Goal: Information Seeking & Learning: Learn about a topic

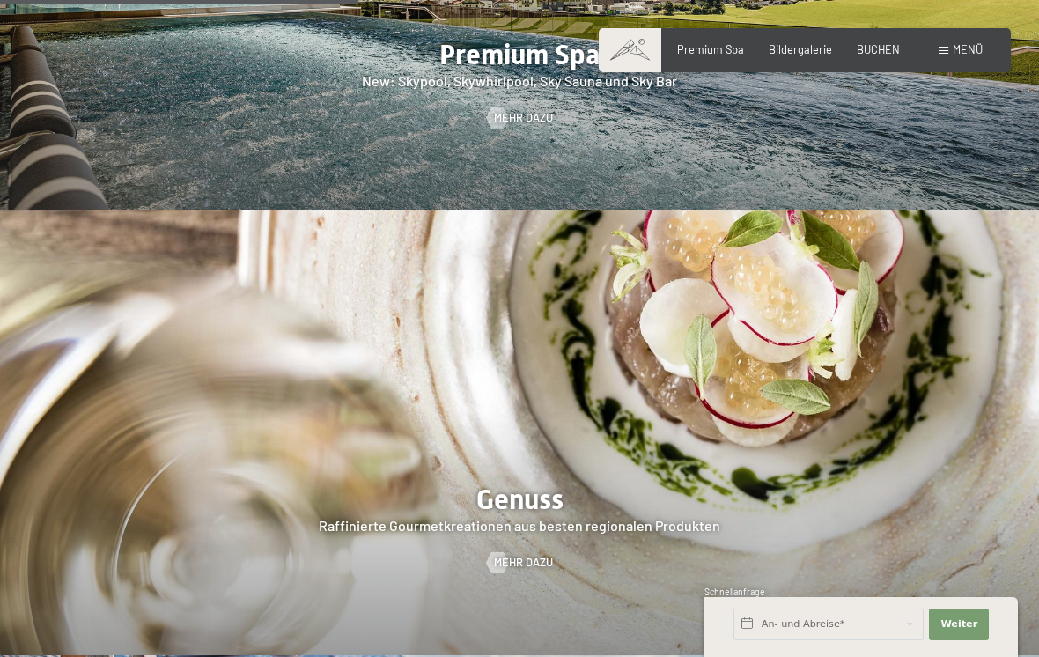
scroll to position [2177, 0]
click at [793, 54] on span "Bildergalerie" at bounding box center [799, 49] width 63 height 14
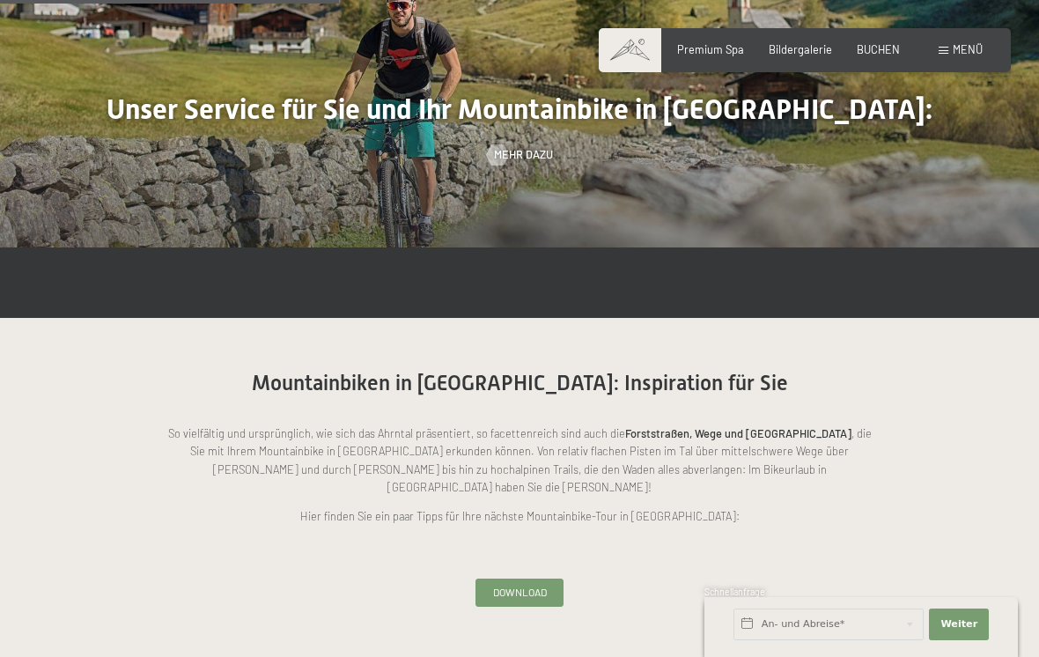
scroll to position [1366, 0]
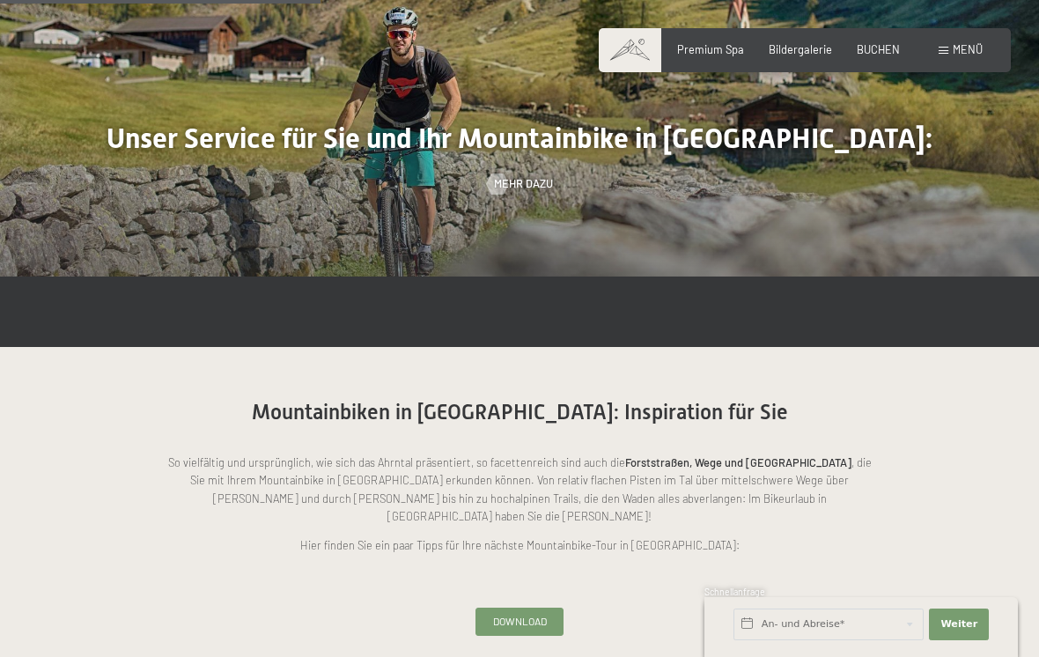
click at [540, 614] on span "Download" at bounding box center [520, 621] width 54 height 15
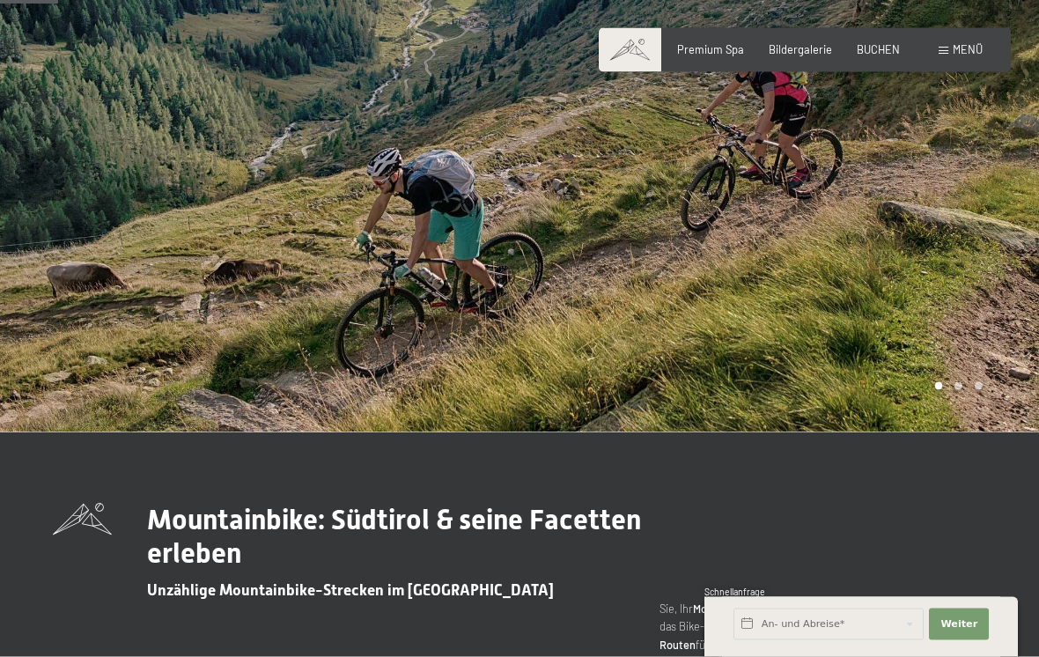
scroll to position [0, 0]
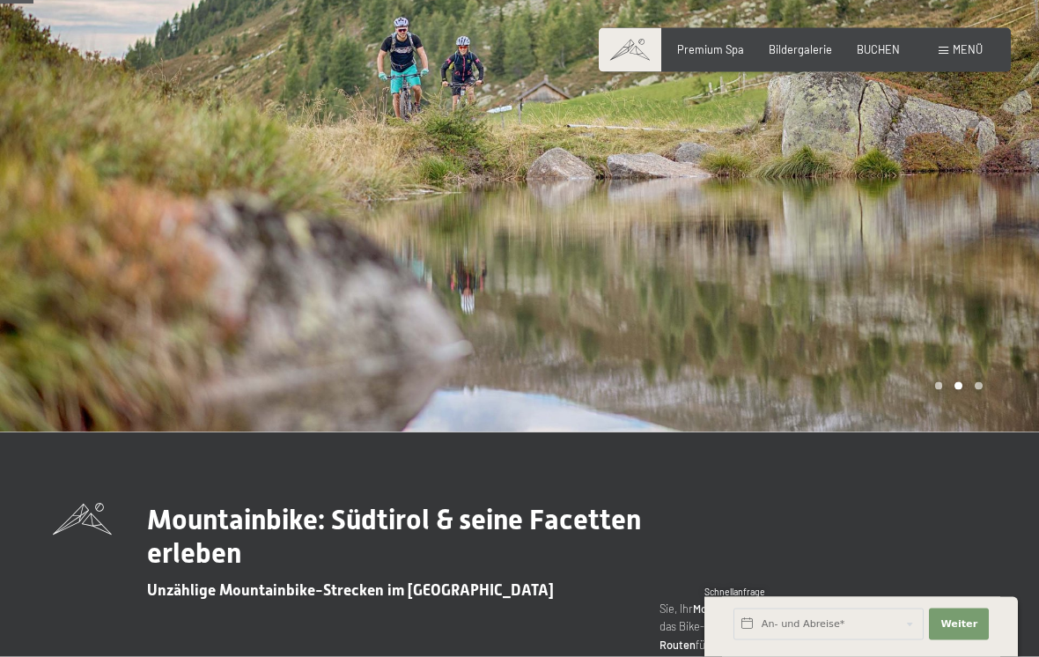
click at [963, 50] on span "Menü" at bounding box center [967, 49] width 30 height 14
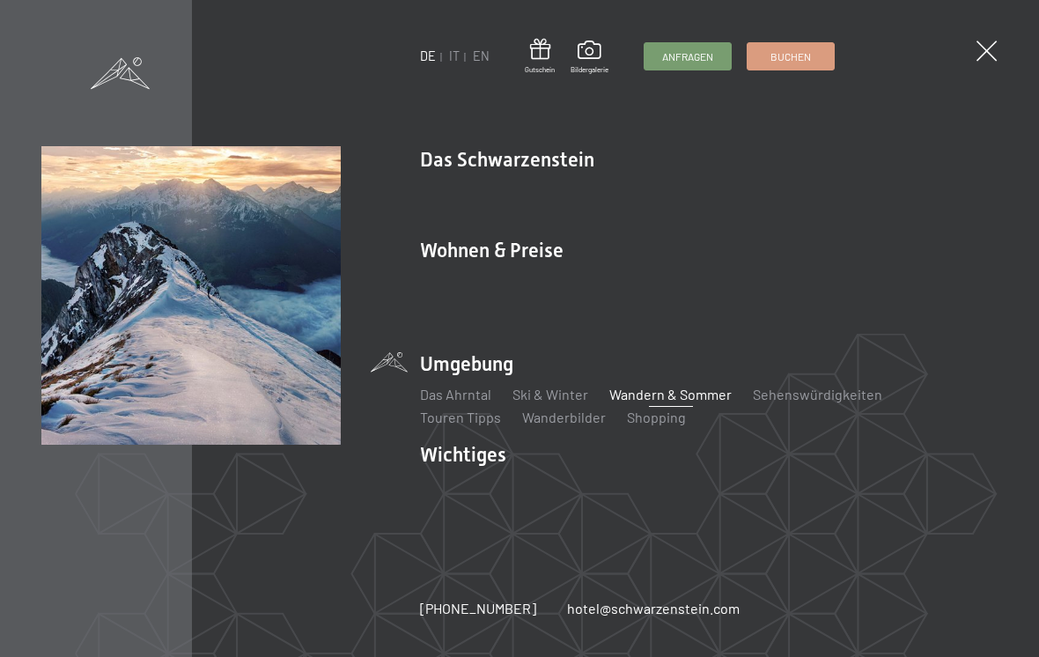
click at [695, 393] on link "Wandern & Sommer" at bounding box center [670, 394] width 122 height 17
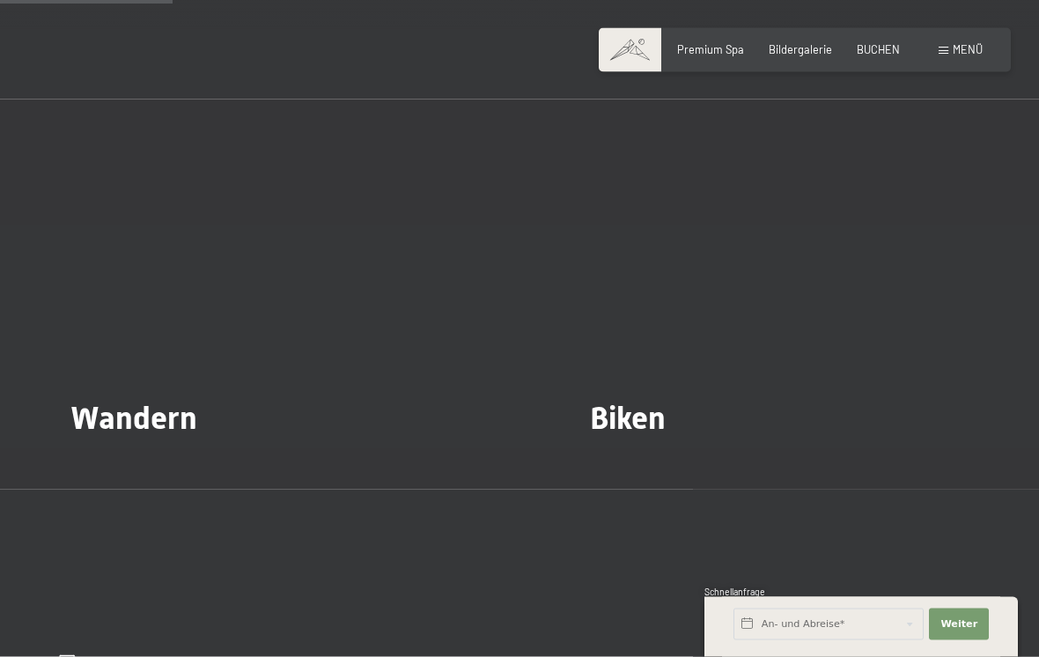
scroll to position [1405, 0]
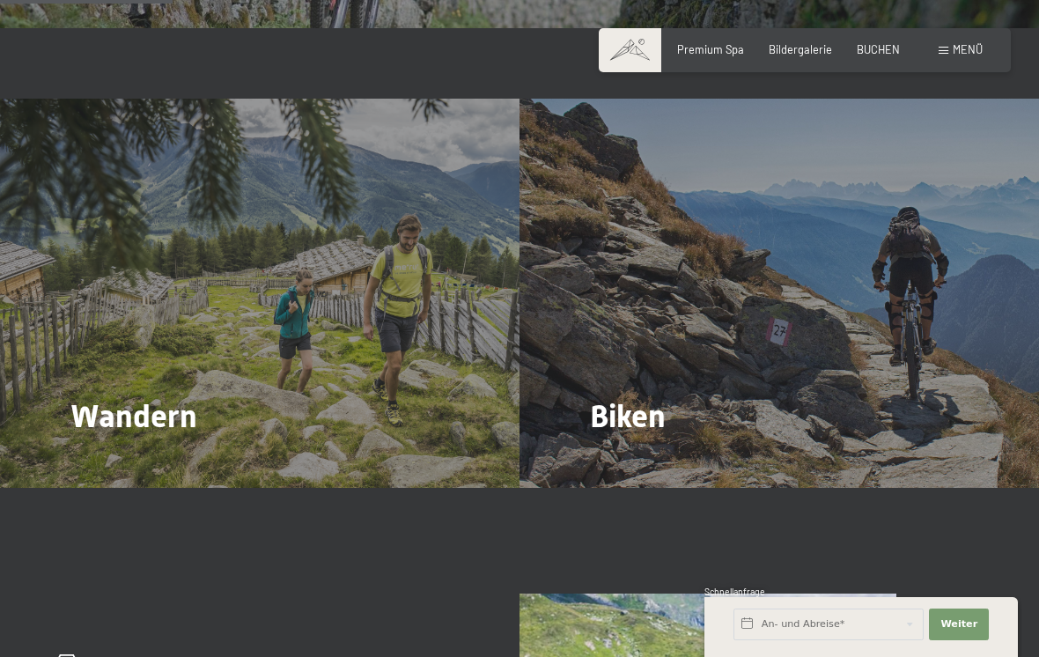
click at [849, 276] on div "Biken Mehr dazu" at bounding box center [778, 294] width 519 height 390
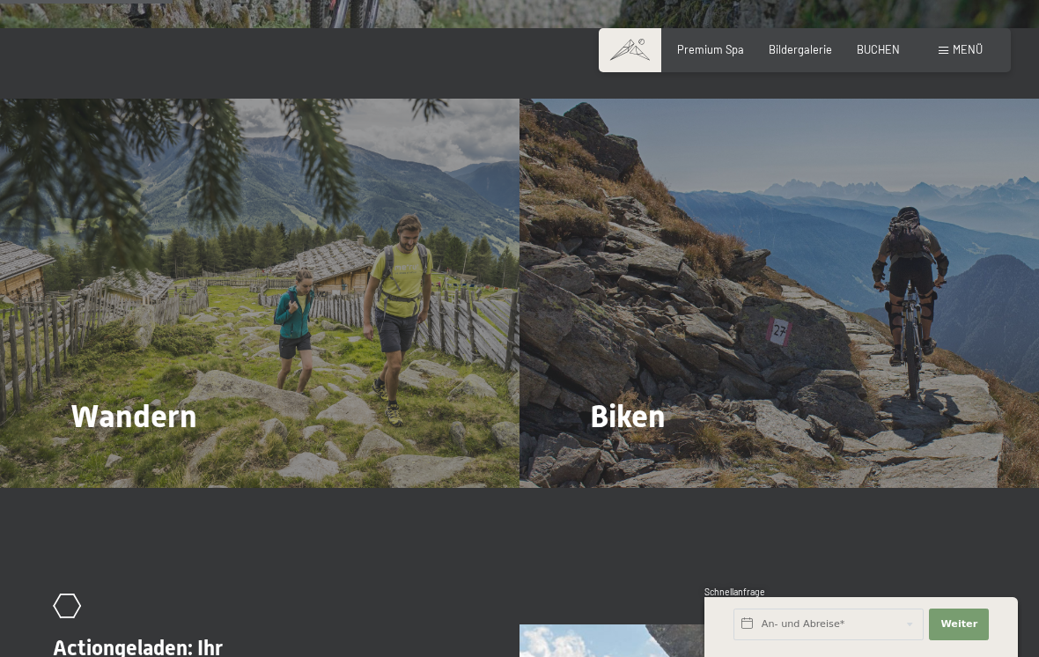
click at [768, 329] on div "Biken Mehr dazu" at bounding box center [778, 294] width 519 height 390
click at [624, 385] on div "Biken Mehr dazu" at bounding box center [778, 294] width 519 height 390
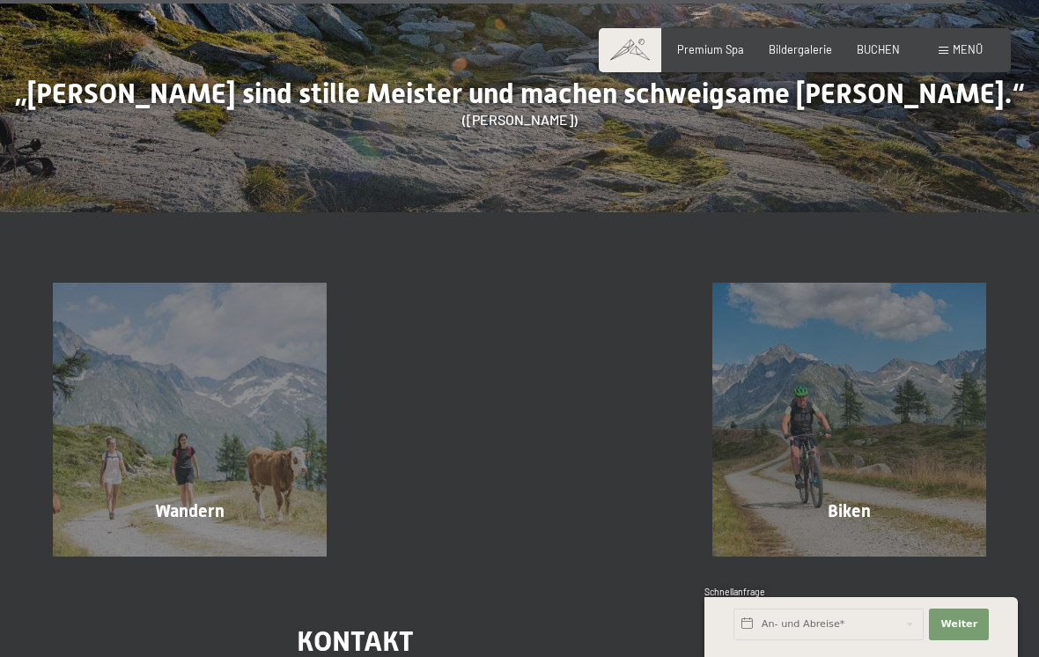
scroll to position [6744, 0]
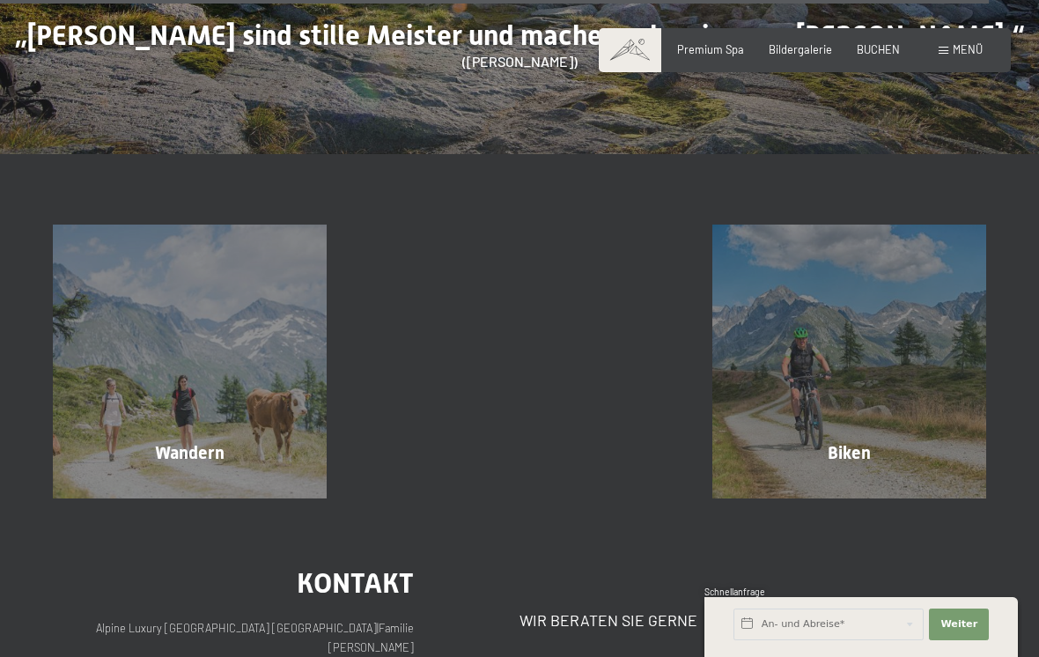
click at [903, 440] on div "Biken" at bounding box center [849, 452] width 330 height 25
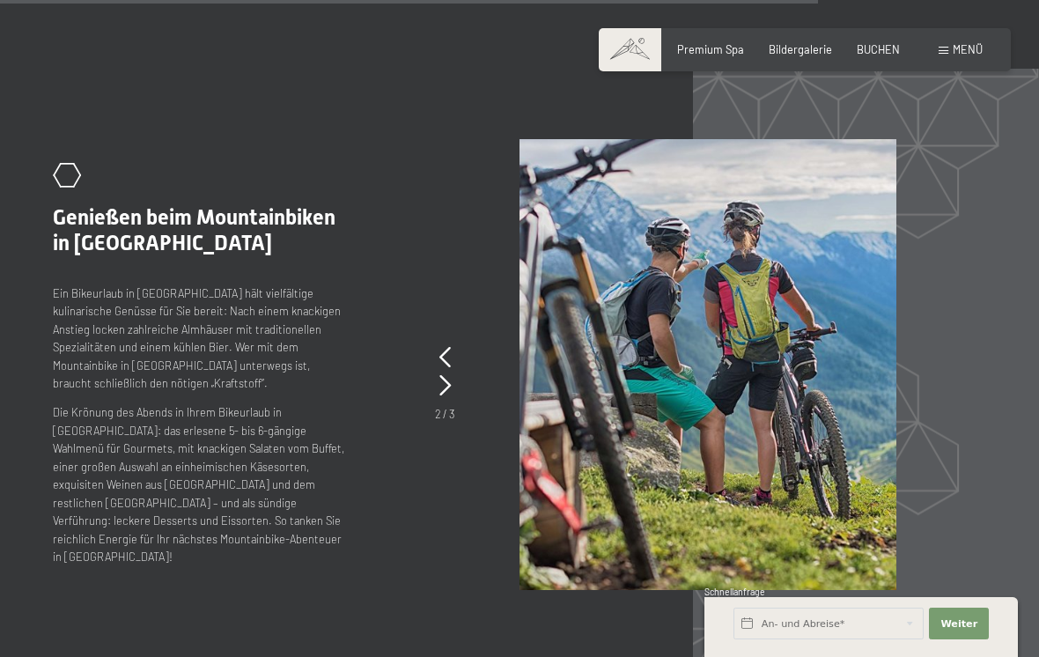
scroll to position [3547, 0]
